Goal: Find specific page/section: Find specific page/section

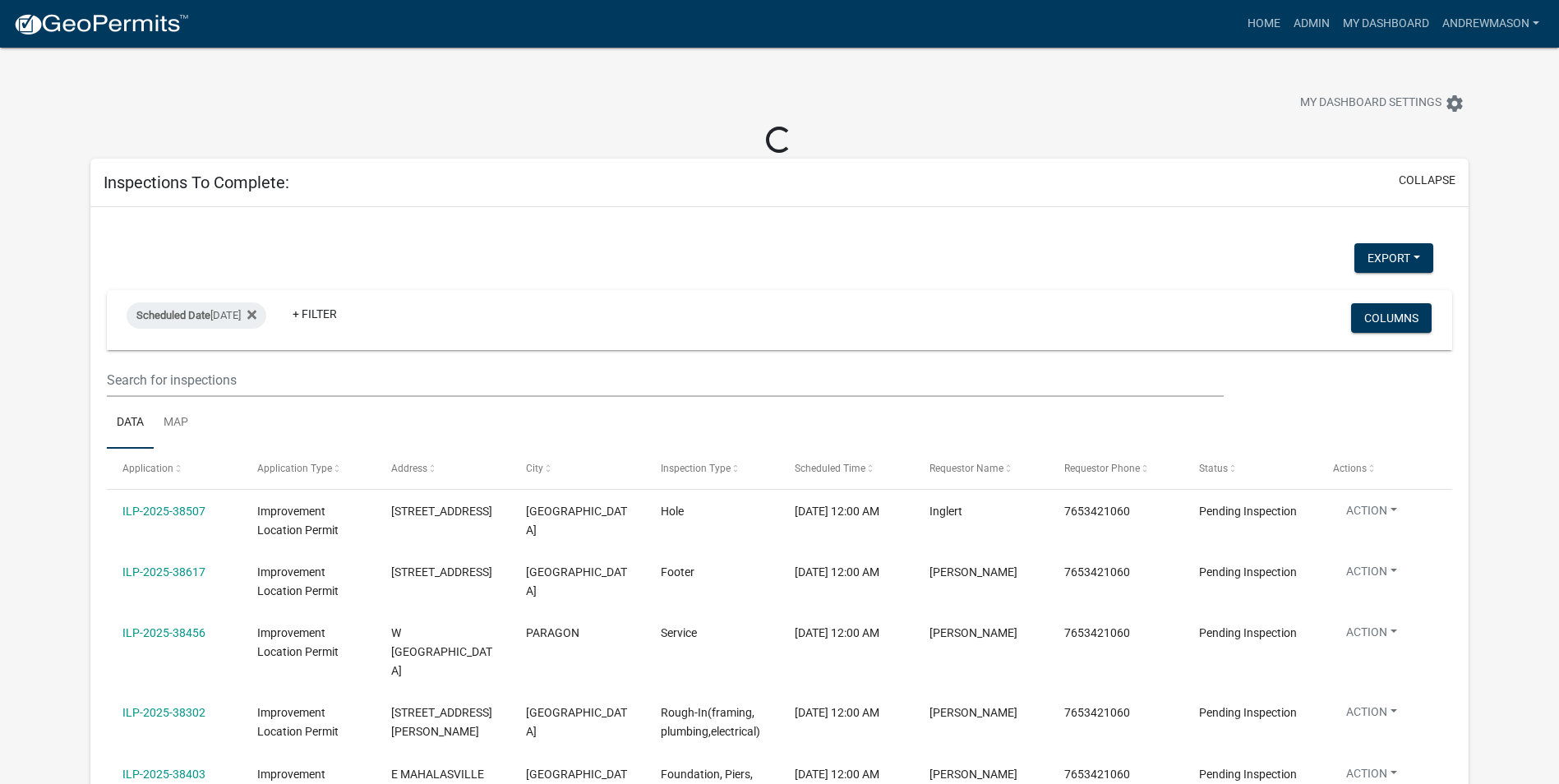
select select "3: 100"
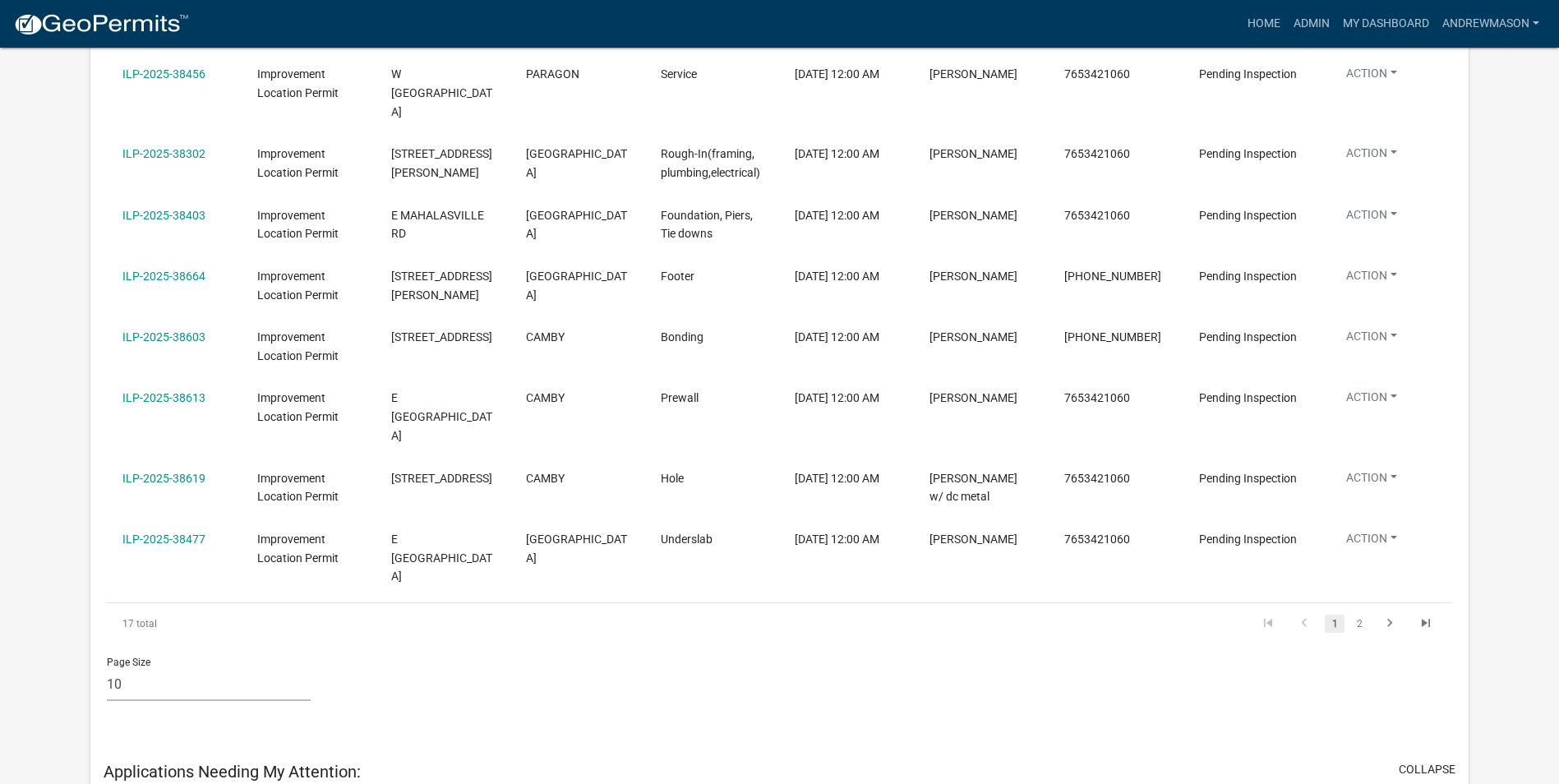
scroll to position [575, 0]
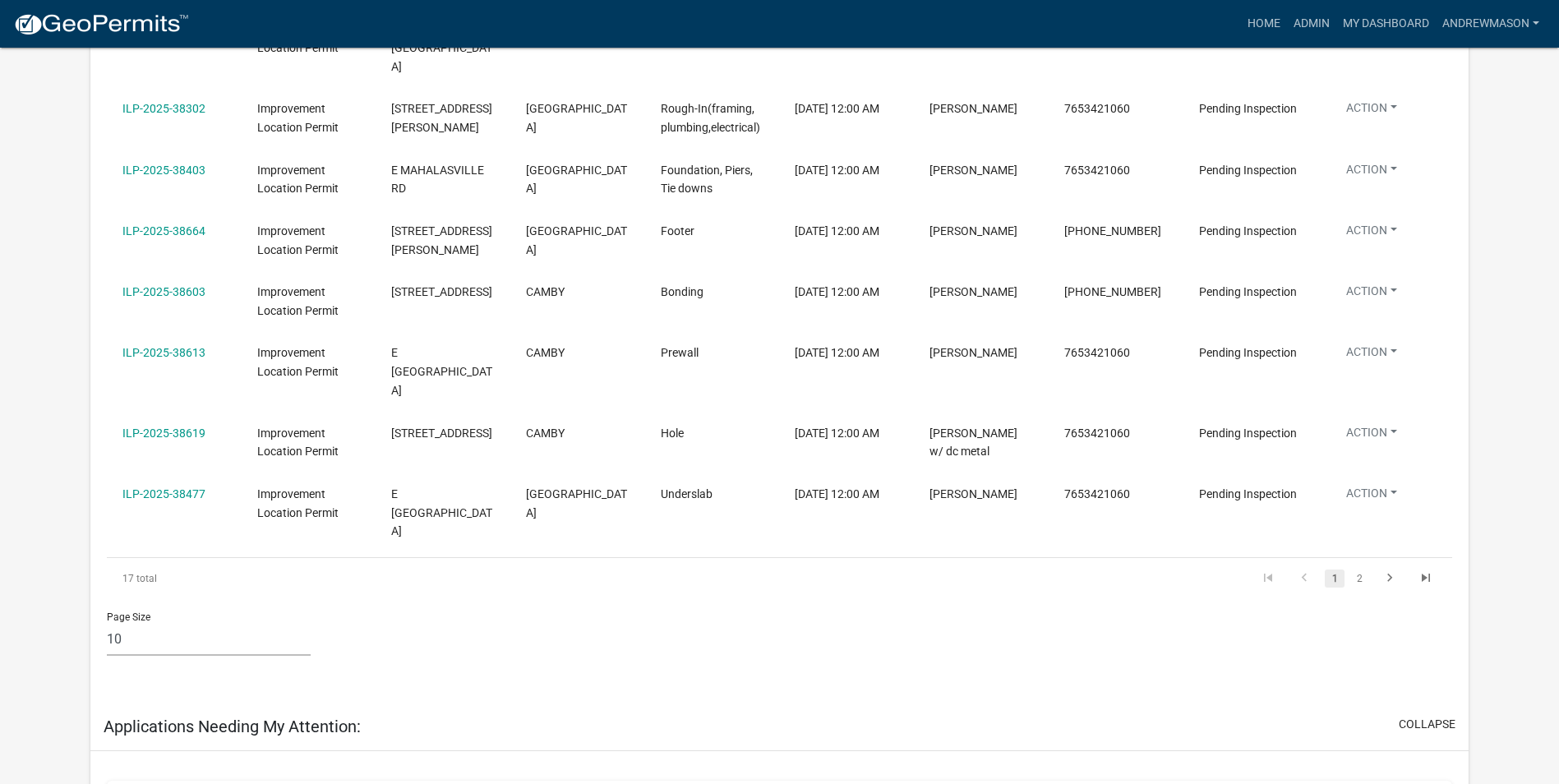
click at [1356, 569] on link "2" at bounding box center [1360, 578] width 20 height 18
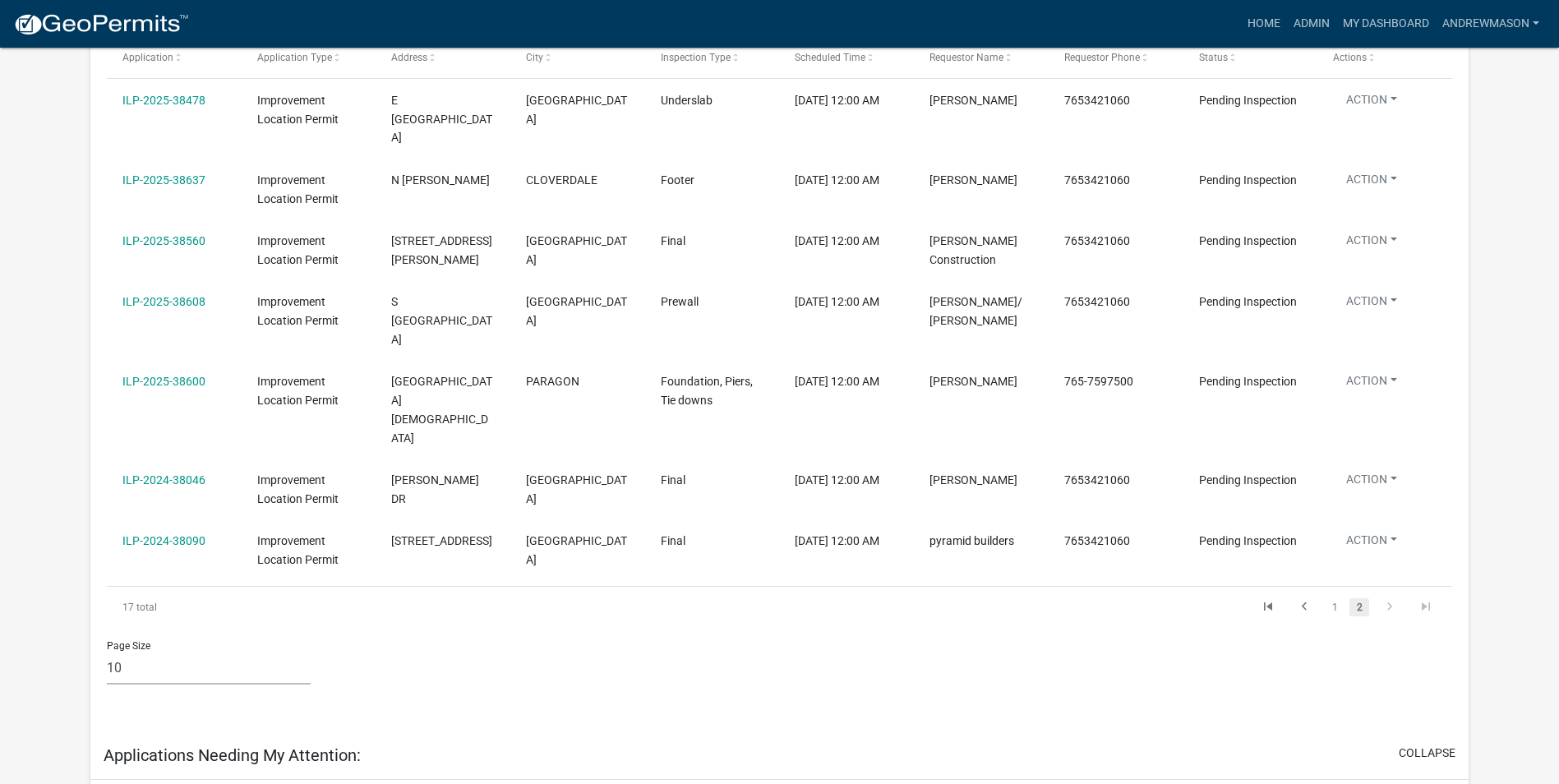
scroll to position [410, 0]
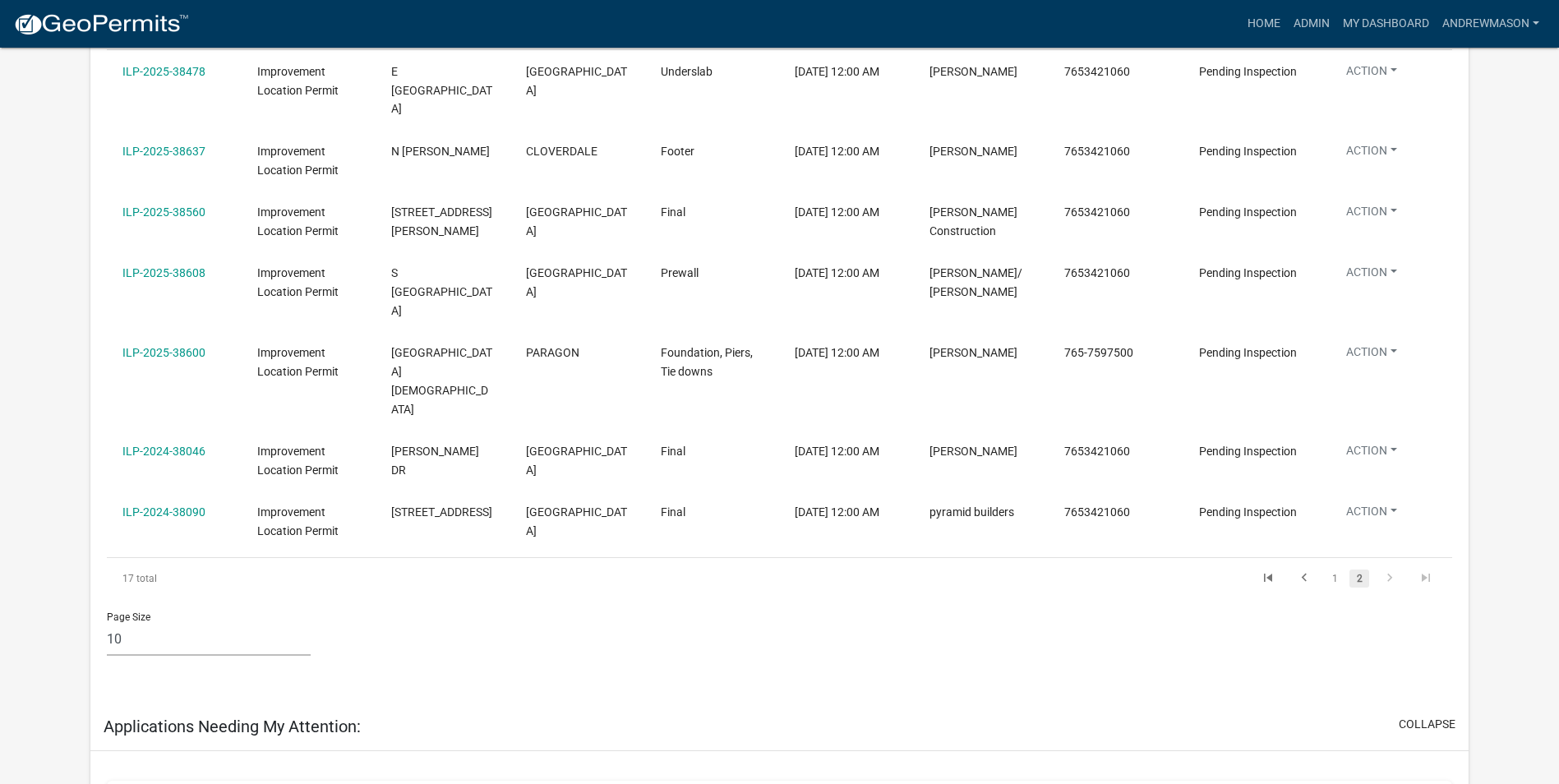
click at [1327, 569] on link "1" at bounding box center [1335, 578] width 20 height 18
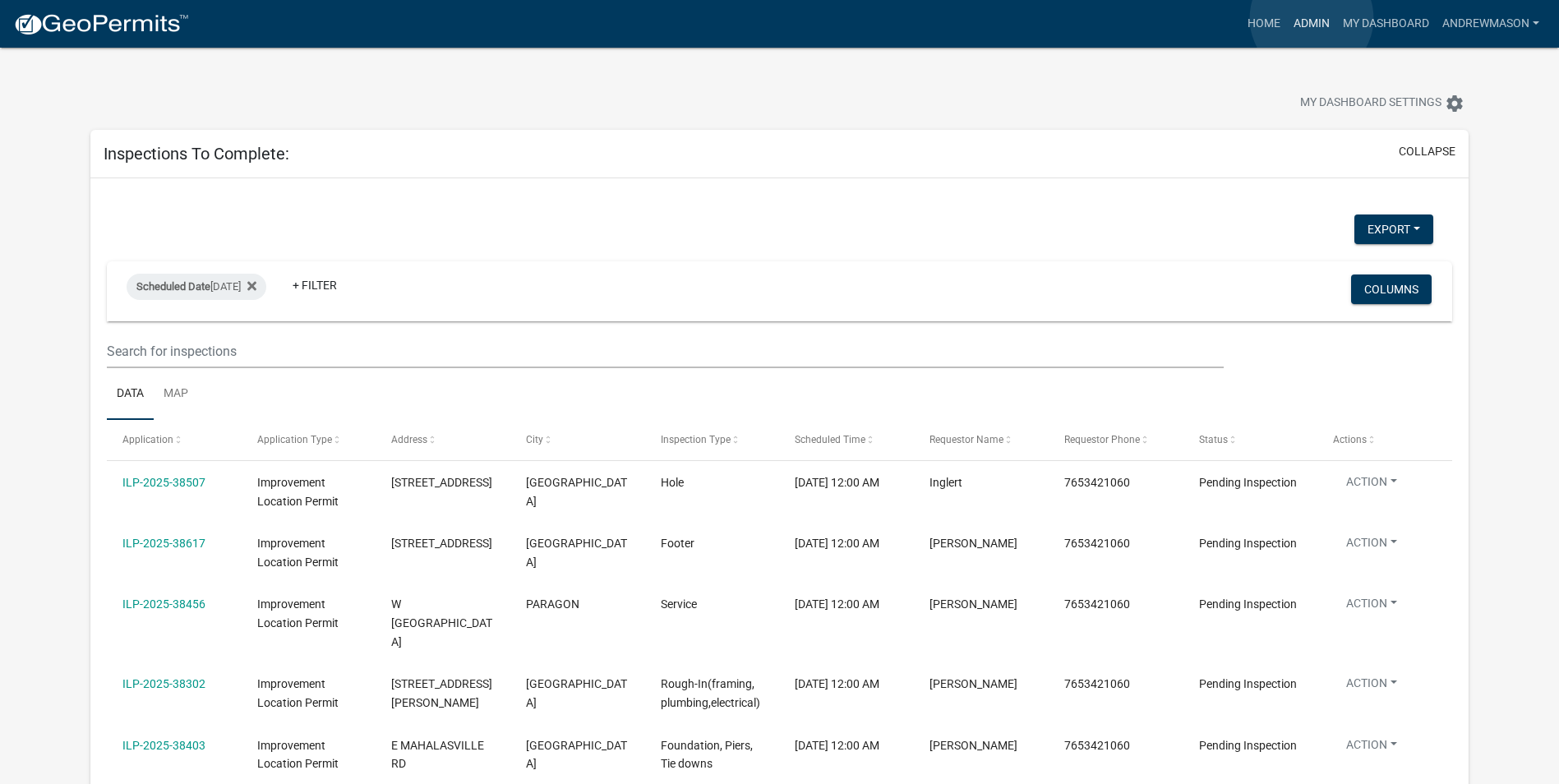
click at [1312, 18] on link "Admin" at bounding box center [1311, 23] width 49 height 31
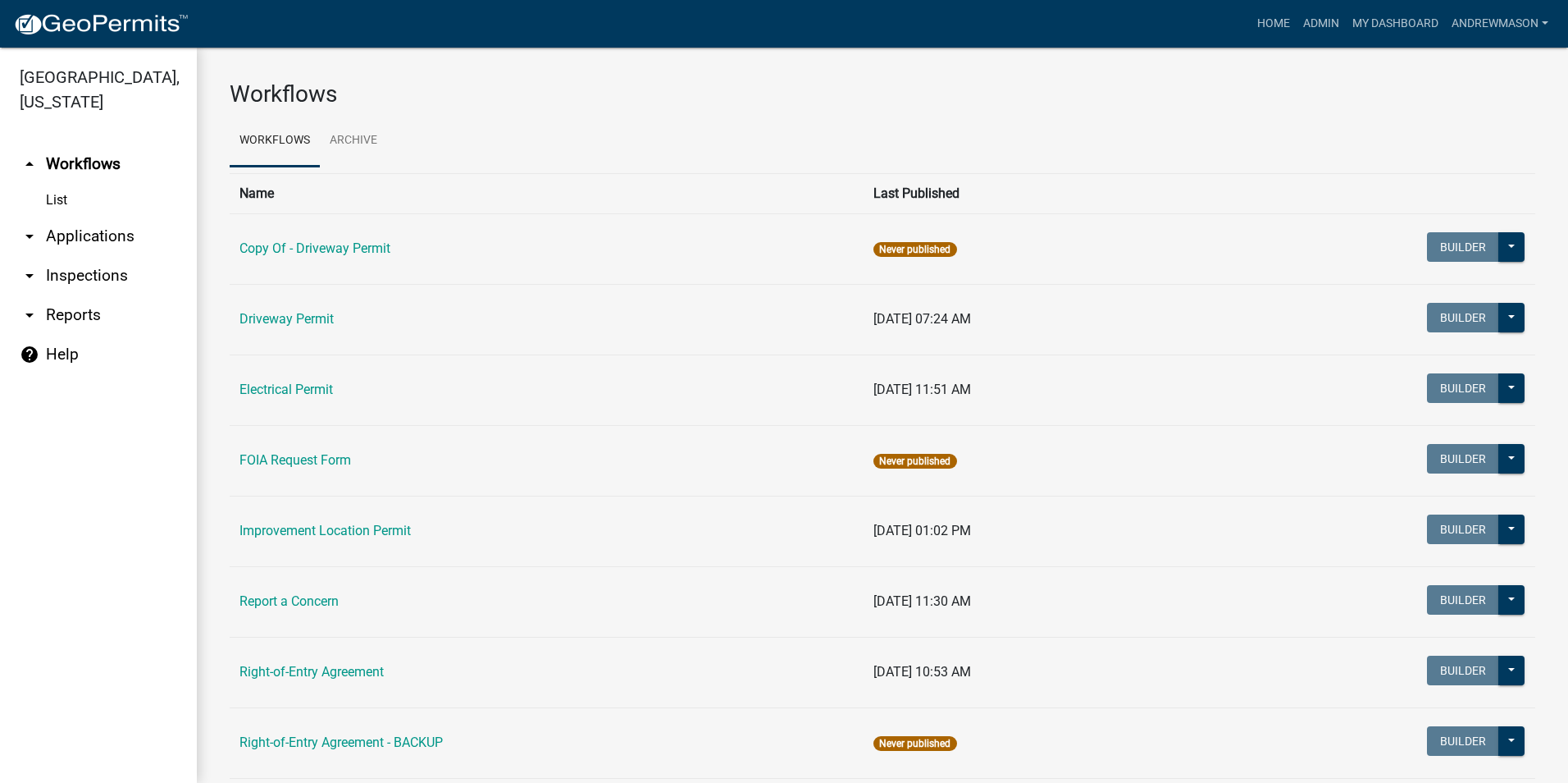
click at [110, 236] on link "arrow_drop_down Applications" at bounding box center [98, 237] width 197 height 40
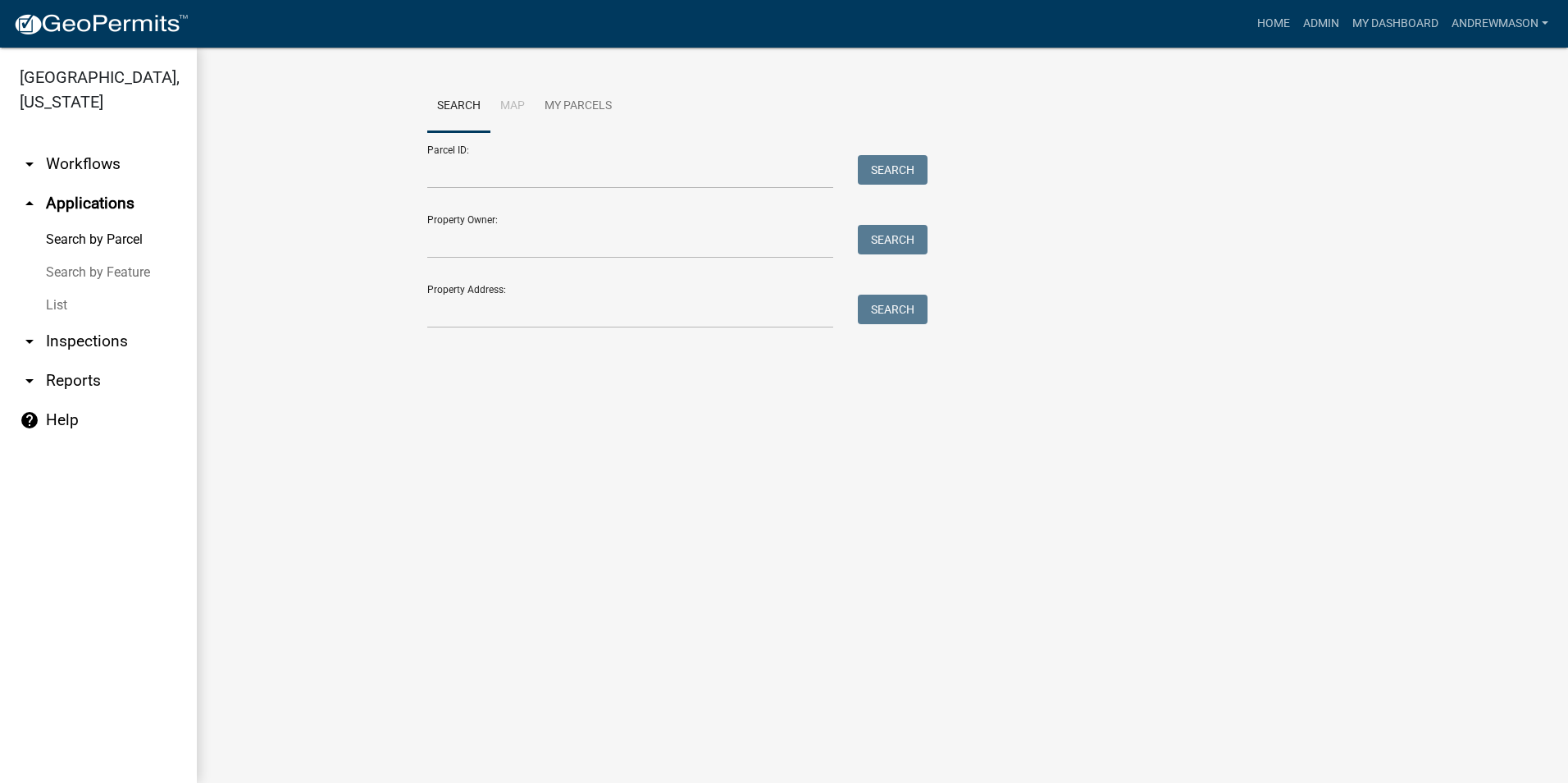
click at [55, 297] on link "List" at bounding box center [98, 304] width 197 height 33
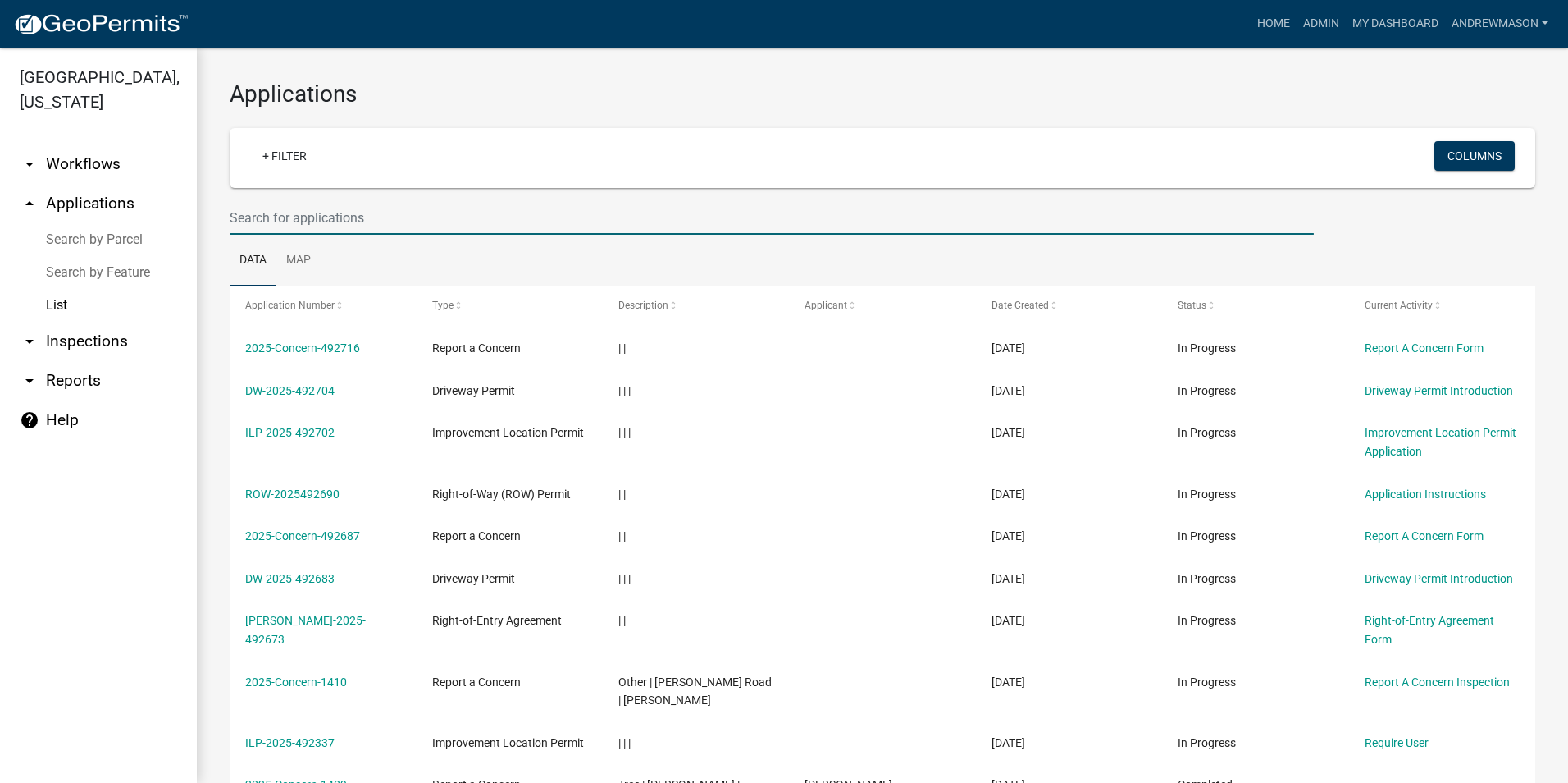
click at [350, 214] on input "text" at bounding box center [772, 218] width 1084 height 34
type input "5"
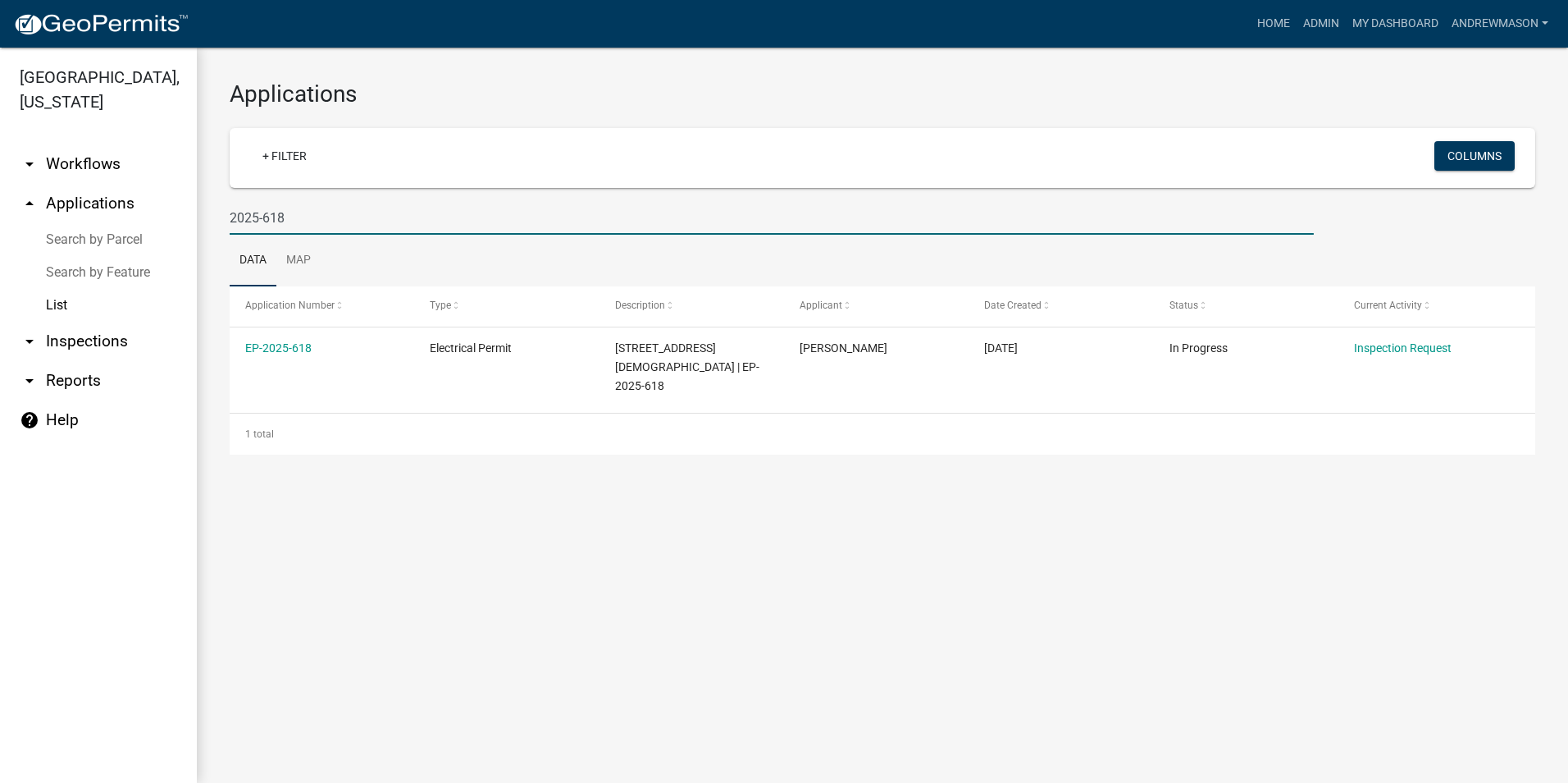
type input "2025-618"
click at [274, 346] on link "EP-2025-618" at bounding box center [278, 347] width 67 height 13
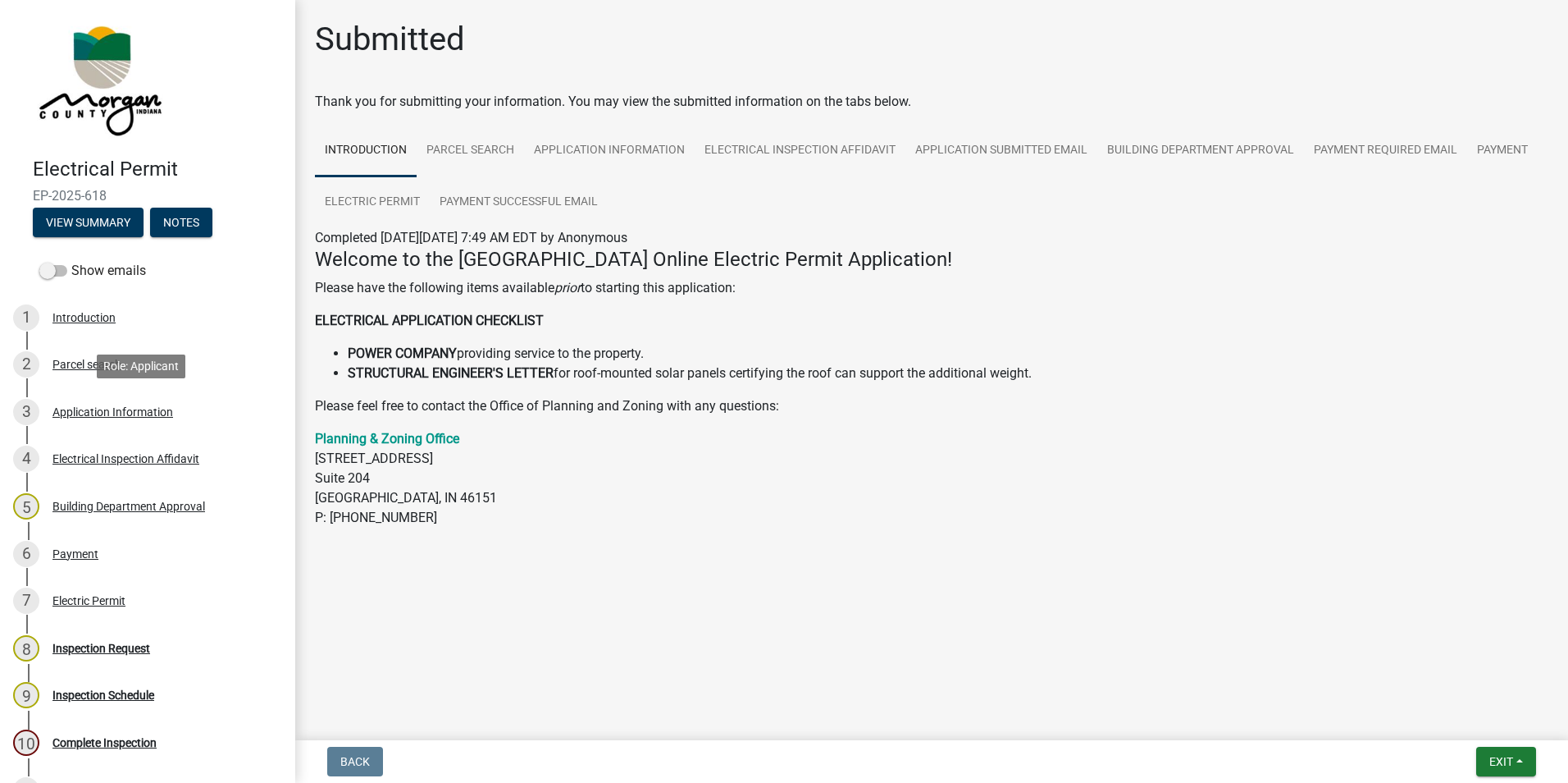
click at [116, 406] on div "Application Information" at bounding box center [112, 412] width 120 height 12
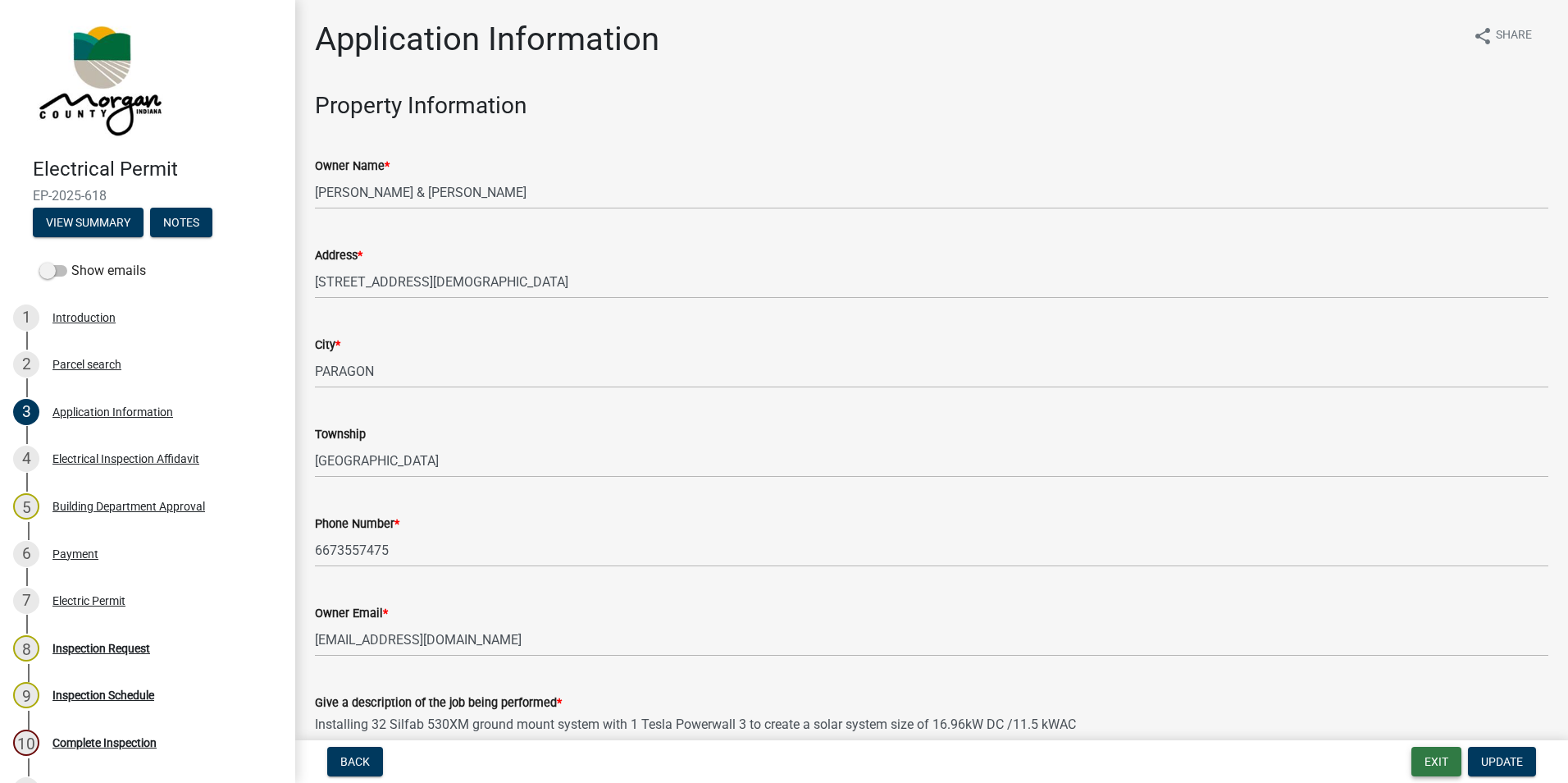
click at [1443, 766] on button "Exit" at bounding box center [1436, 761] width 50 height 30
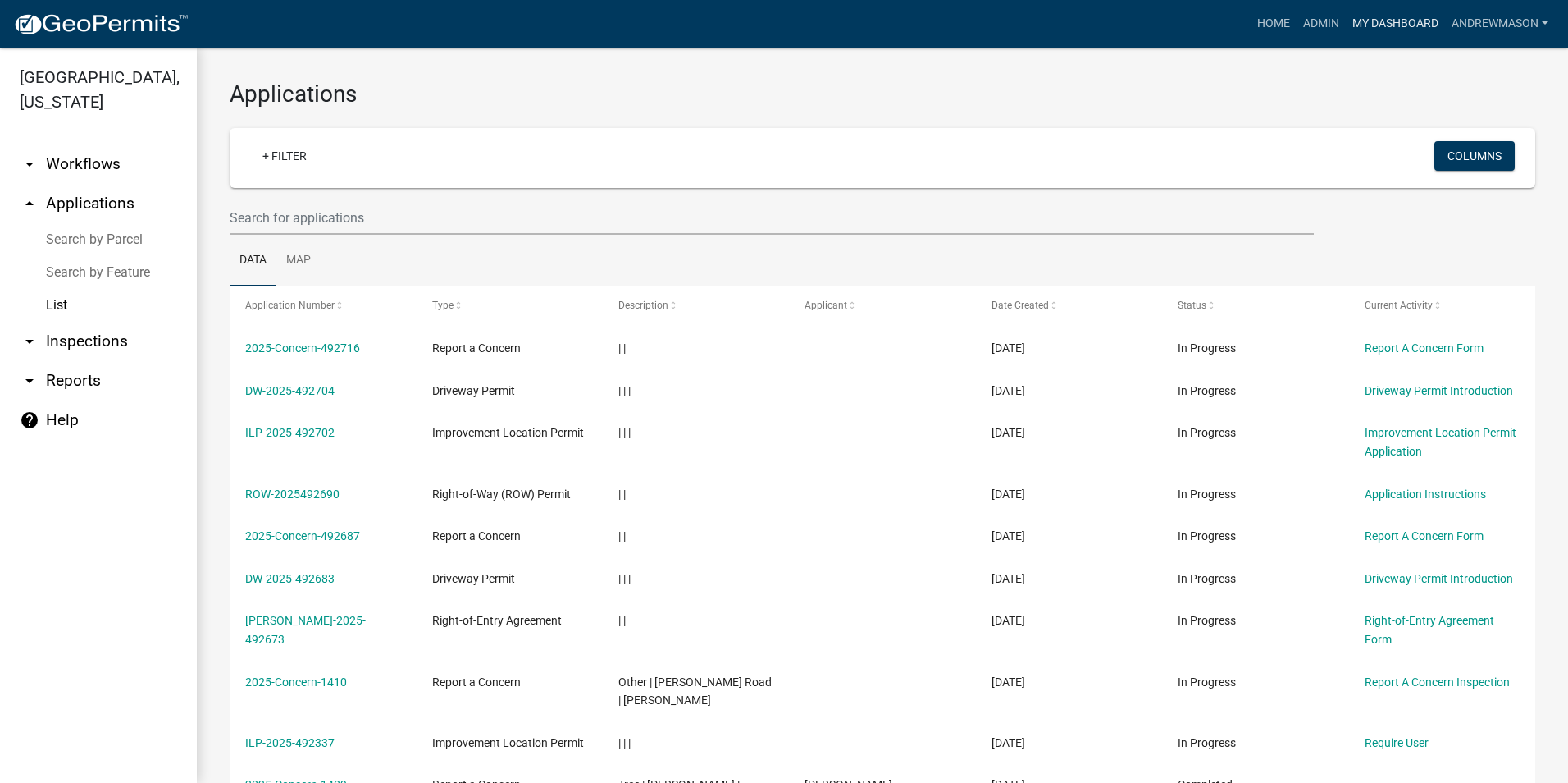
click at [1363, 14] on link "My Dashboard" at bounding box center [1395, 23] width 99 height 31
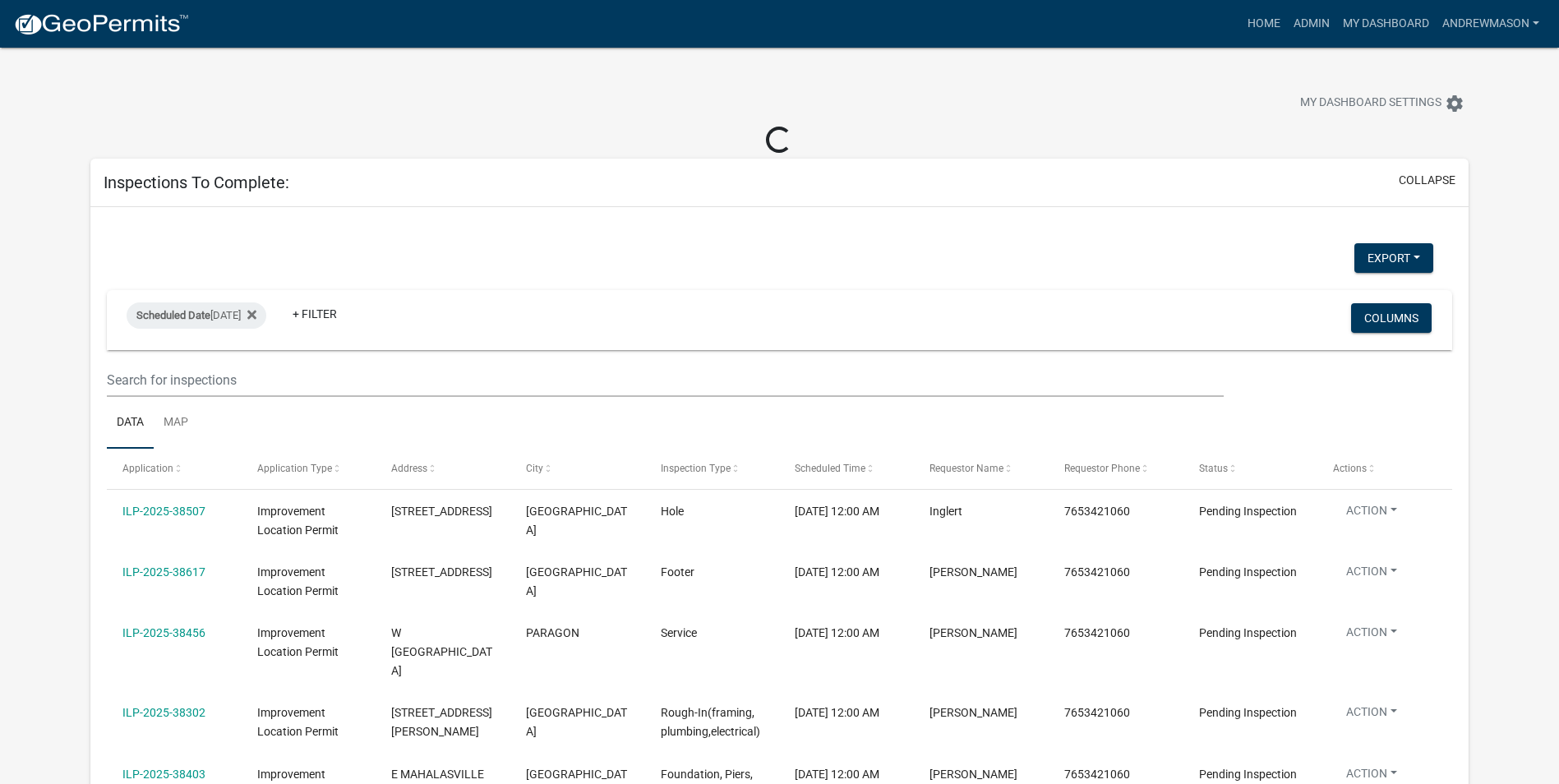
select select "3: 100"
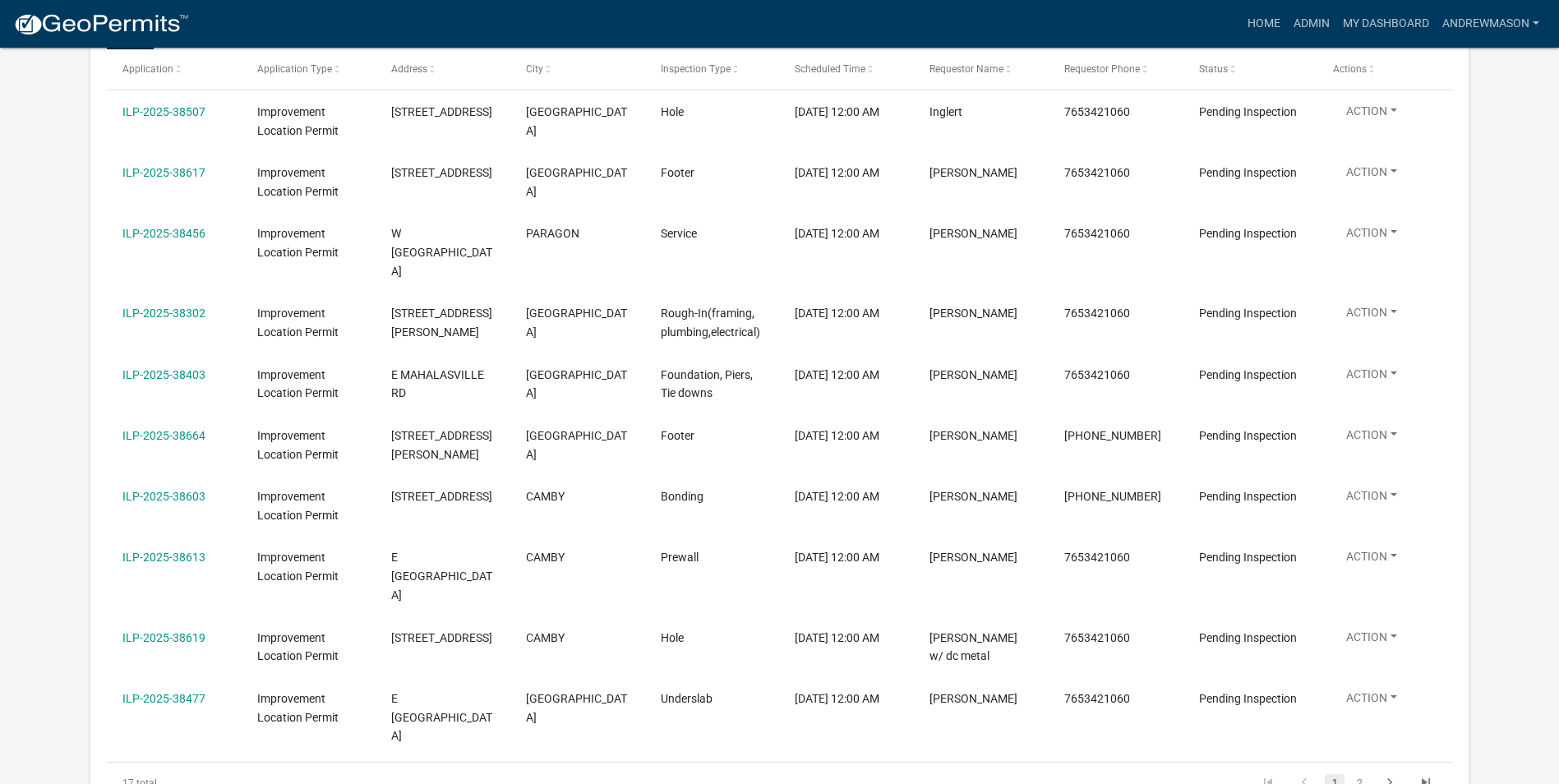
scroll to position [493, 0]
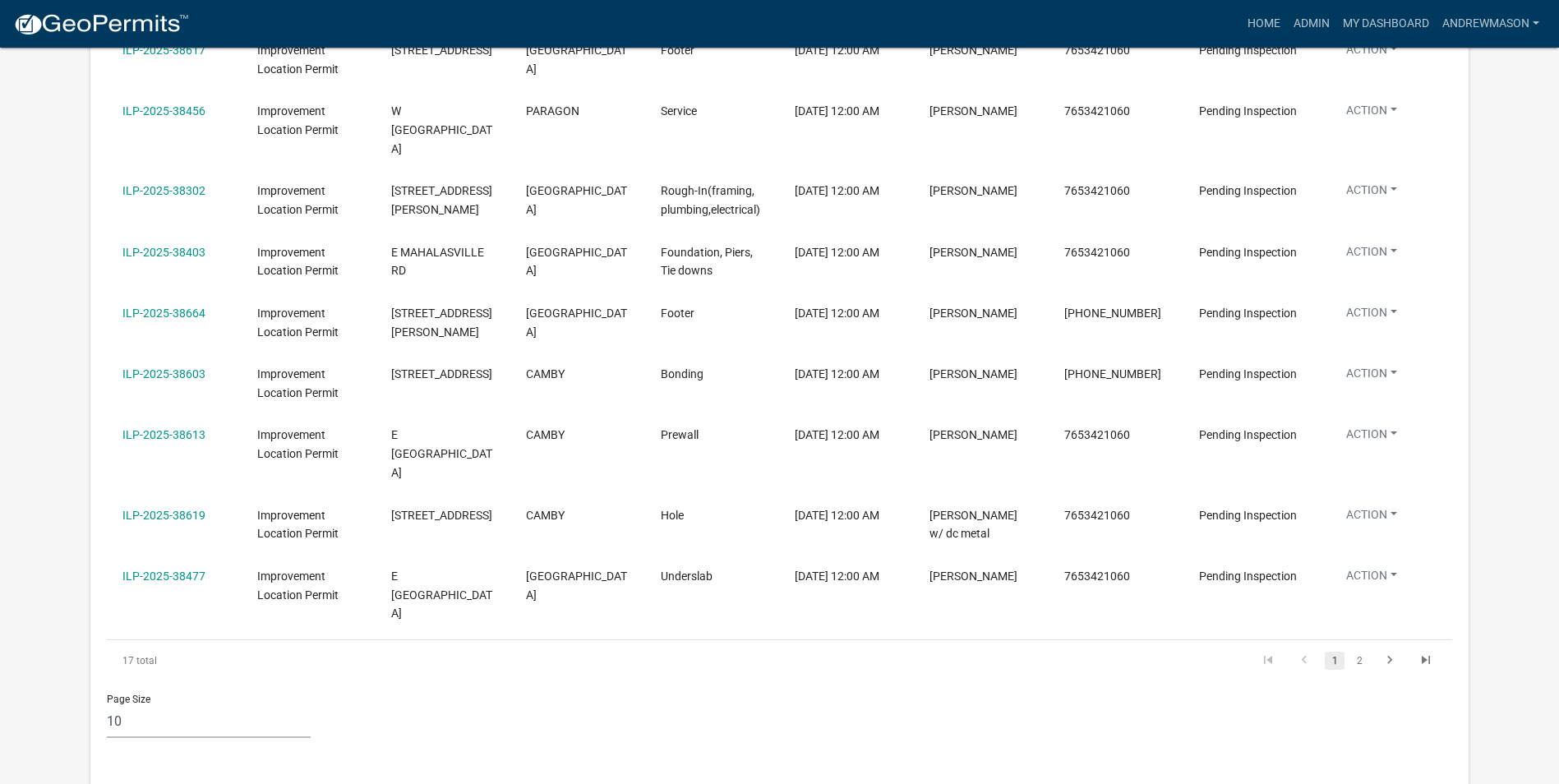
click at [1360, 652] on link "2" at bounding box center [1360, 660] width 20 height 18
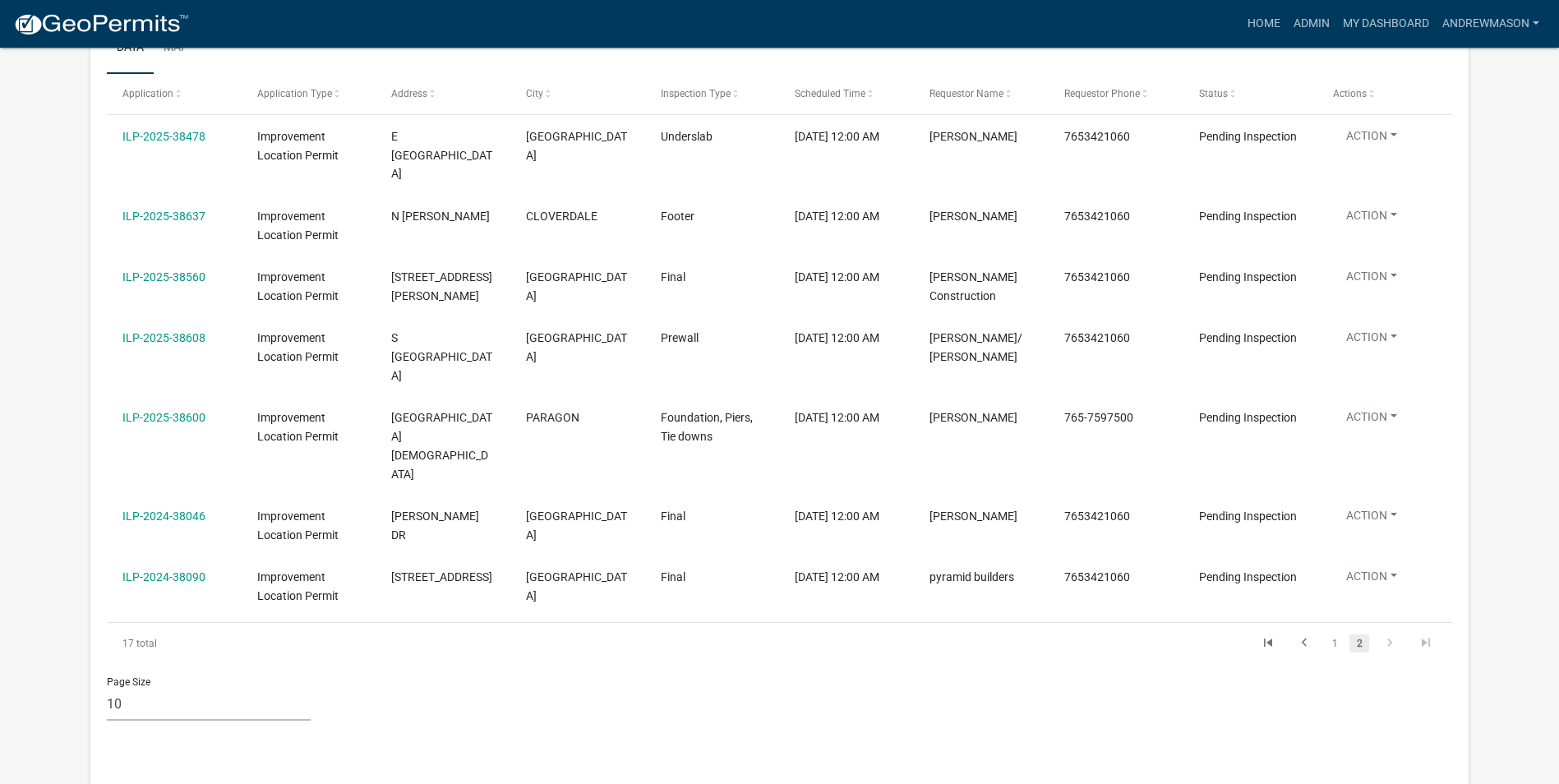
scroll to position [329, 0]
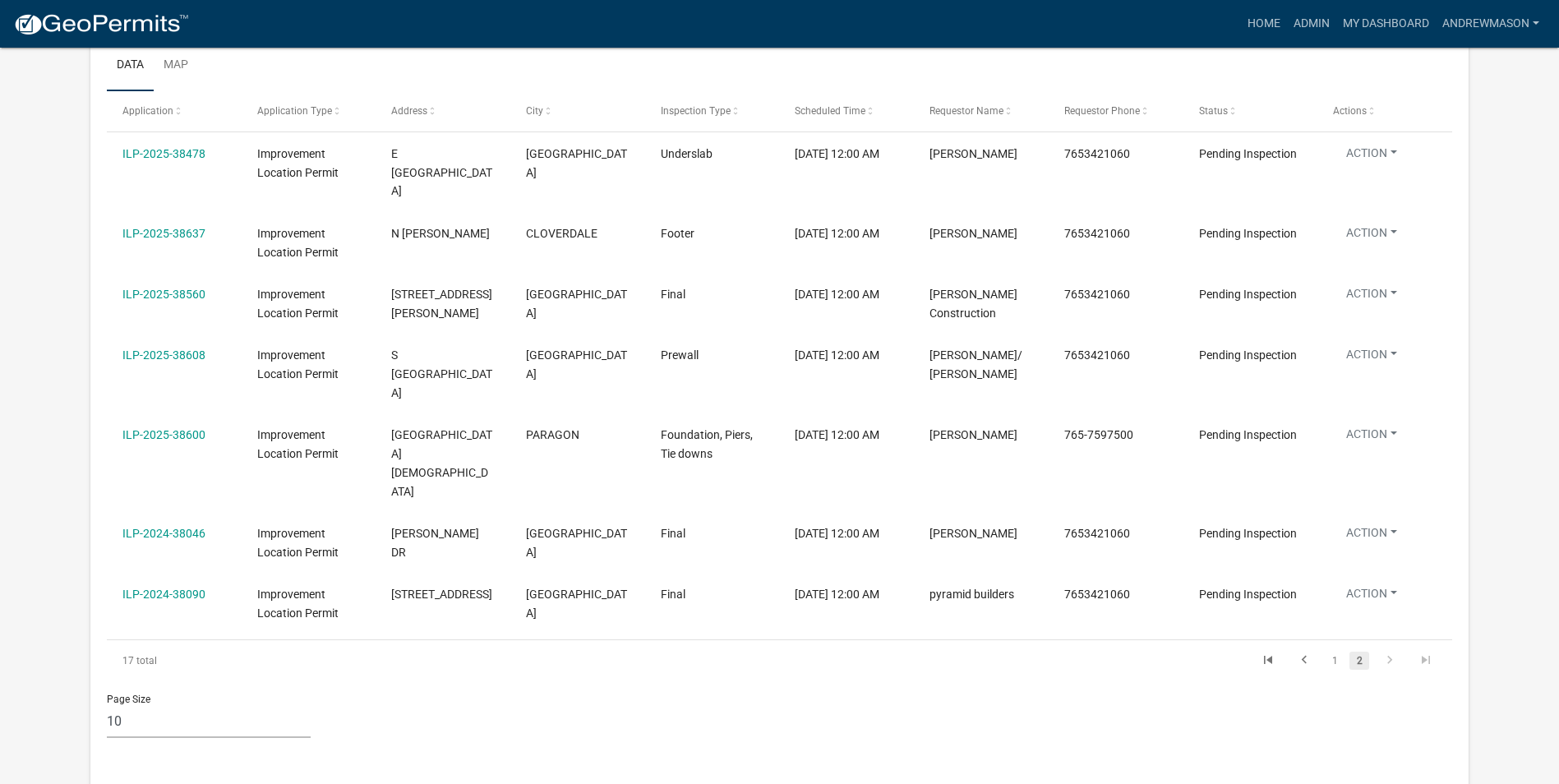
click at [1334, 652] on link "1" at bounding box center [1335, 660] width 20 height 18
